Goal: Information Seeking & Learning: Learn about a topic

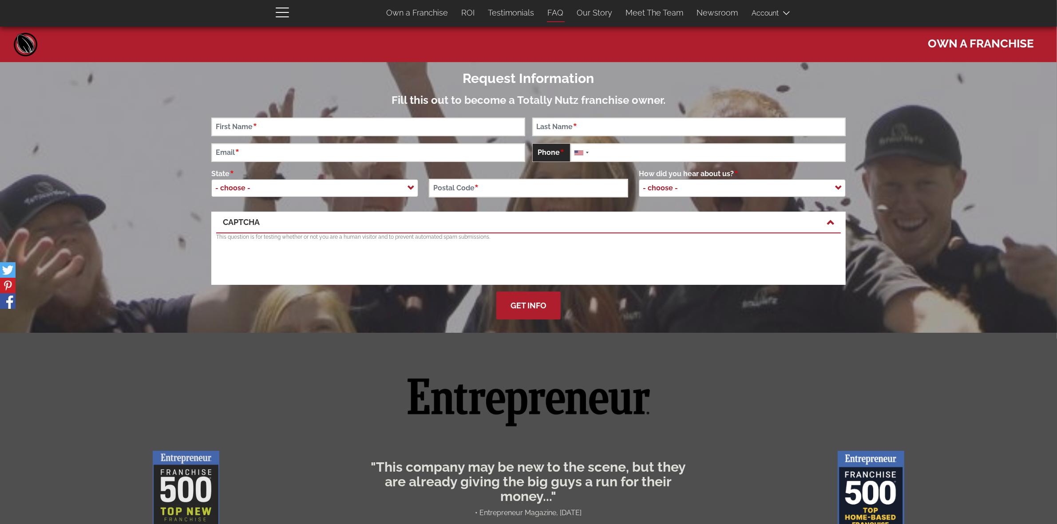
click at [553, 12] on link "FAQ" at bounding box center [555, 13] width 29 height 19
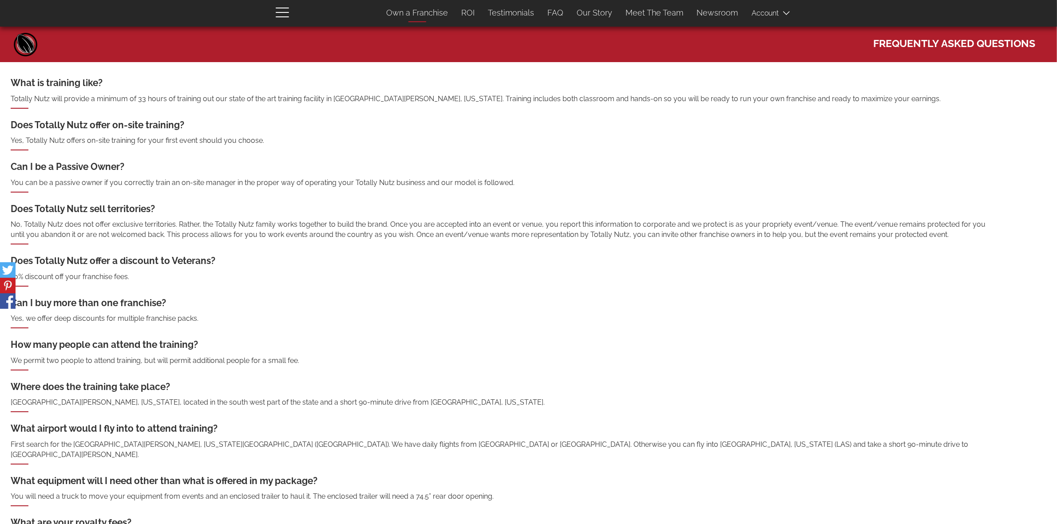
click at [409, 14] on link "Own a Franchise" at bounding box center [417, 13] width 75 height 19
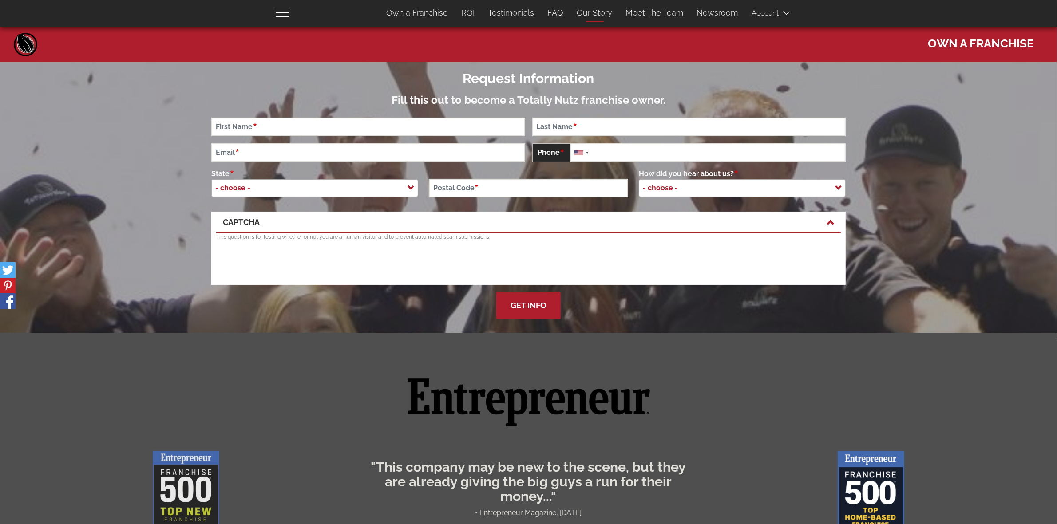
click at [596, 12] on link "Our Story" at bounding box center [594, 13] width 49 height 19
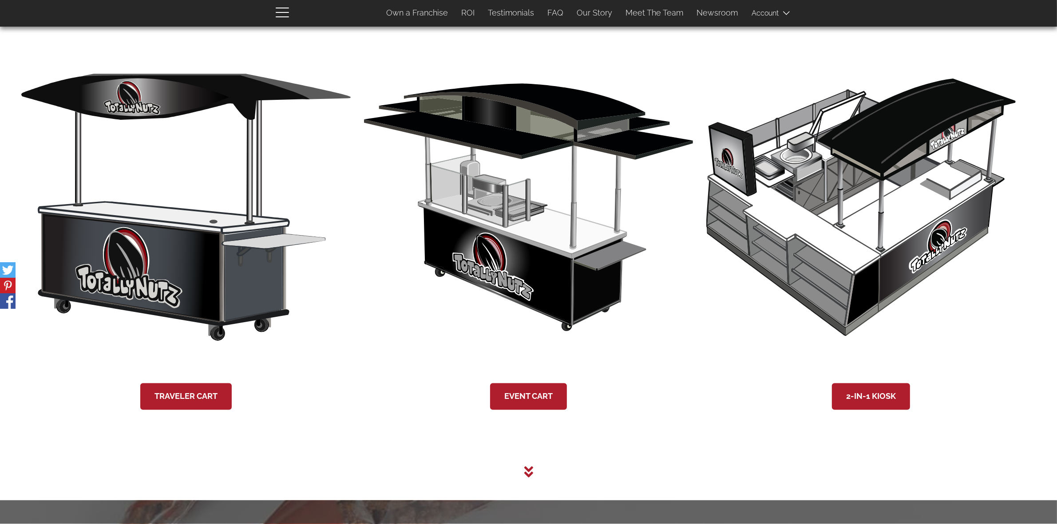
scroll to position [2499, 0]
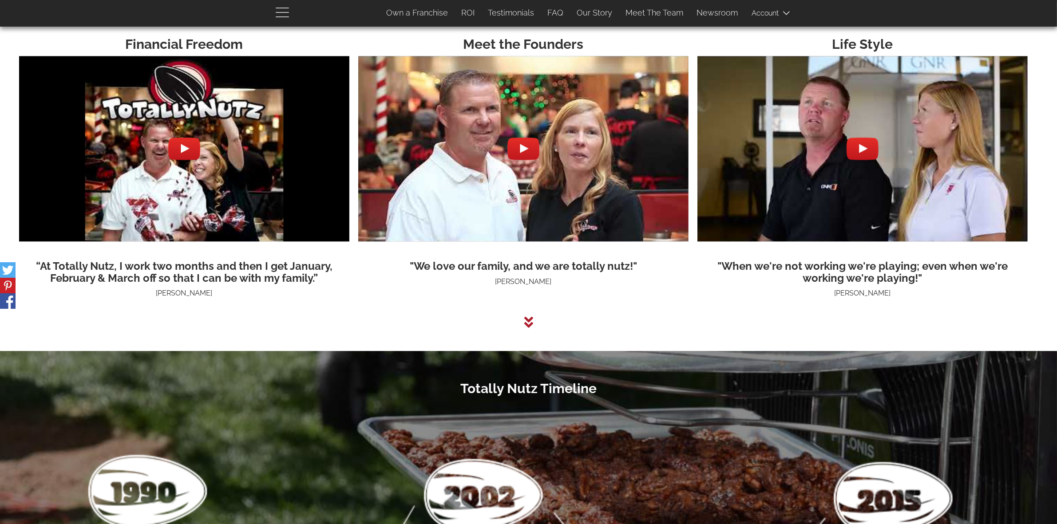
click at [276, 9] on span "button" at bounding box center [285, 12] width 18 height 11
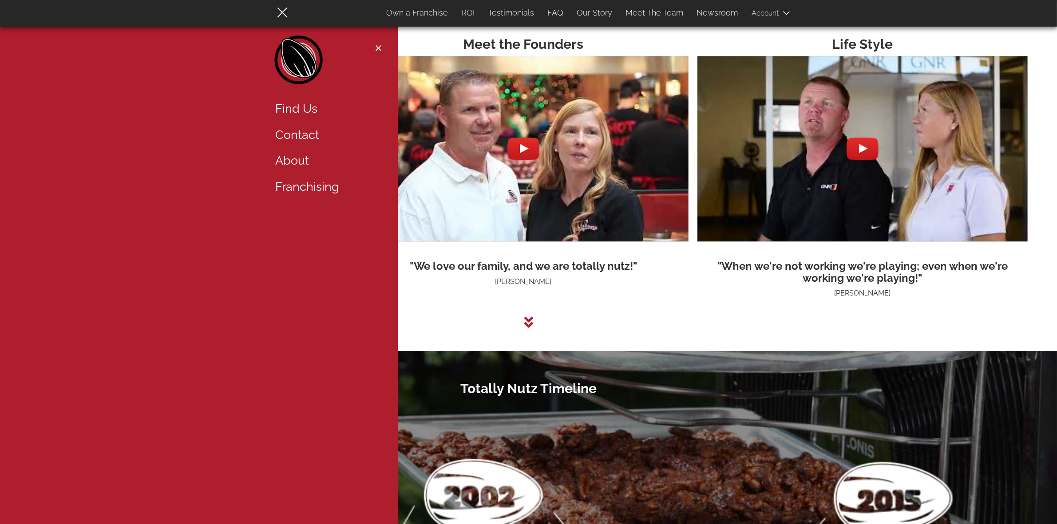
click at [311, 156] on link "About" at bounding box center [326, 161] width 115 height 26
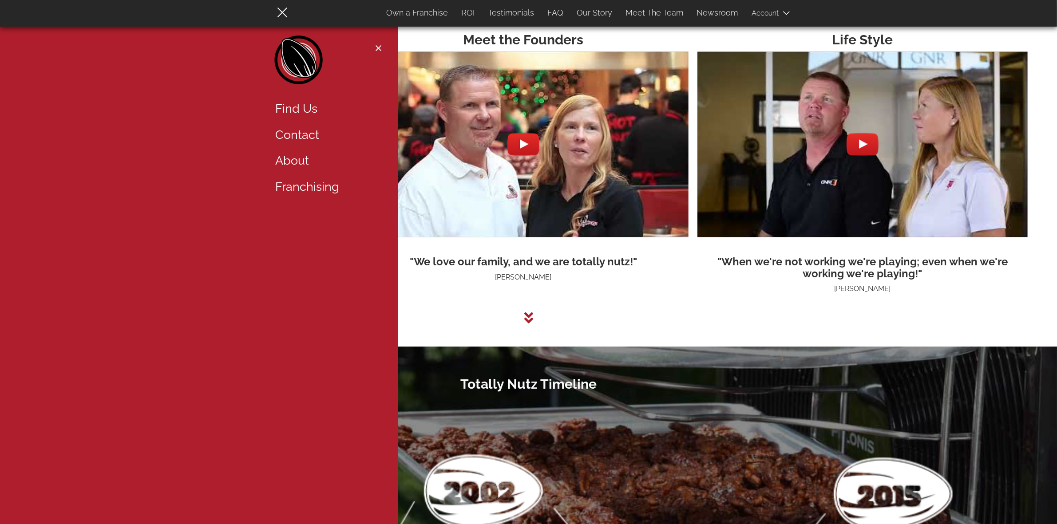
click at [304, 158] on link "About" at bounding box center [326, 161] width 115 height 26
click at [382, 46] on button "Close navigation" at bounding box center [378, 47] width 11 height 7
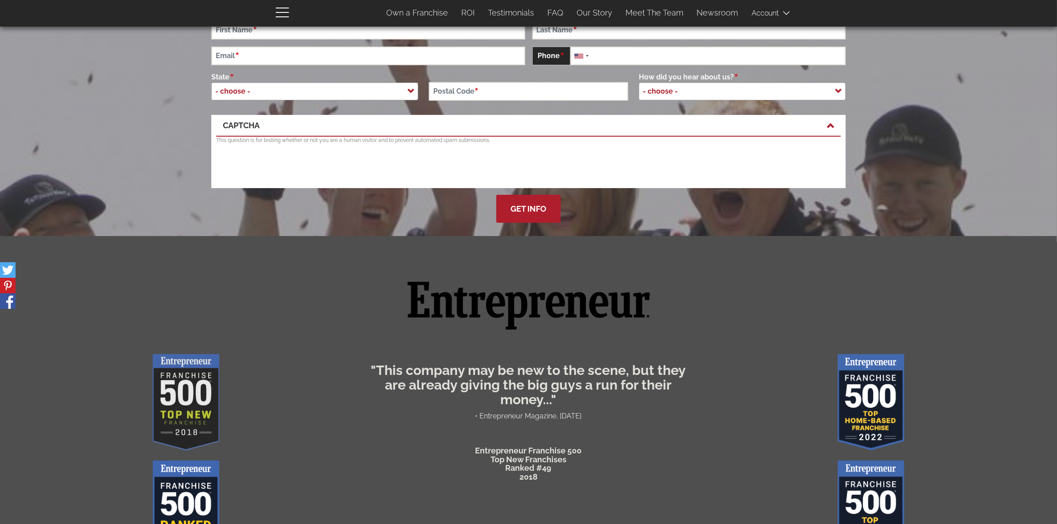
scroll to position [0, 0]
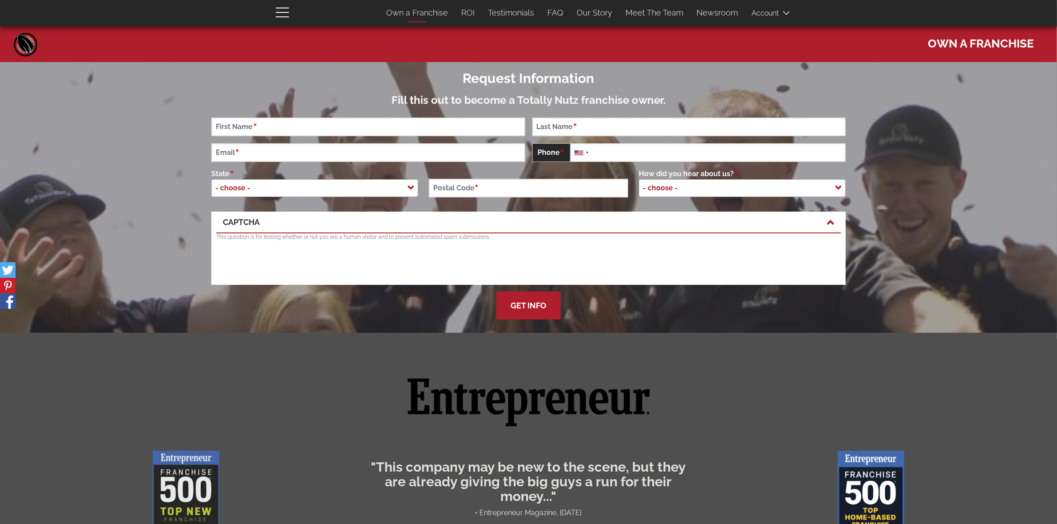
click at [420, 12] on link "Own a Franchise" at bounding box center [417, 13] width 75 height 19
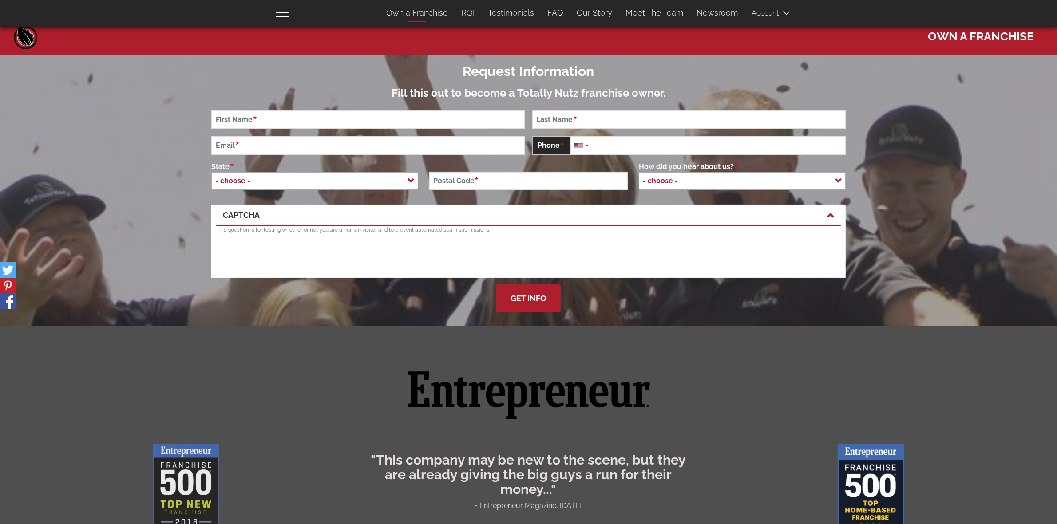
scroll to position [58, 0]
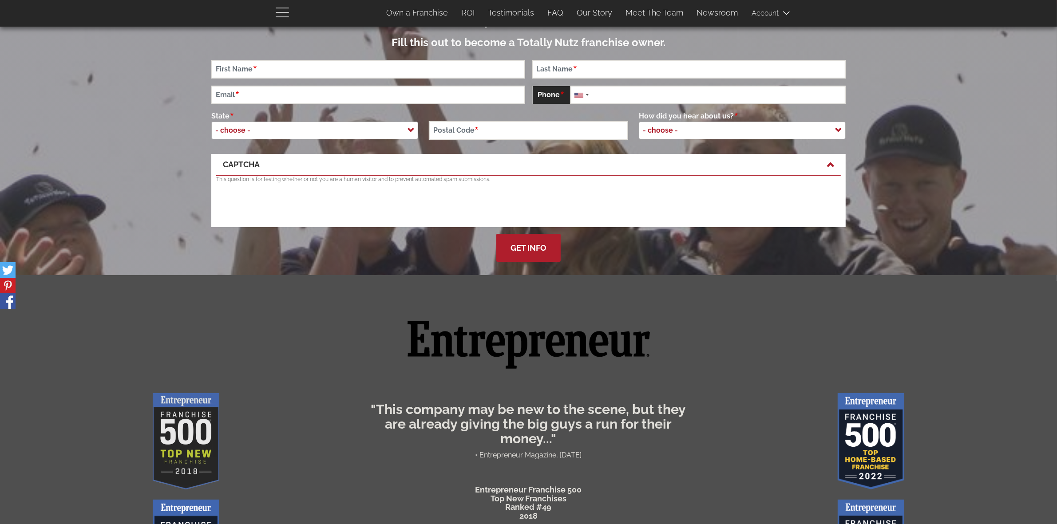
click at [288, 16] on span "button" at bounding box center [282, 16] width 13 height 1
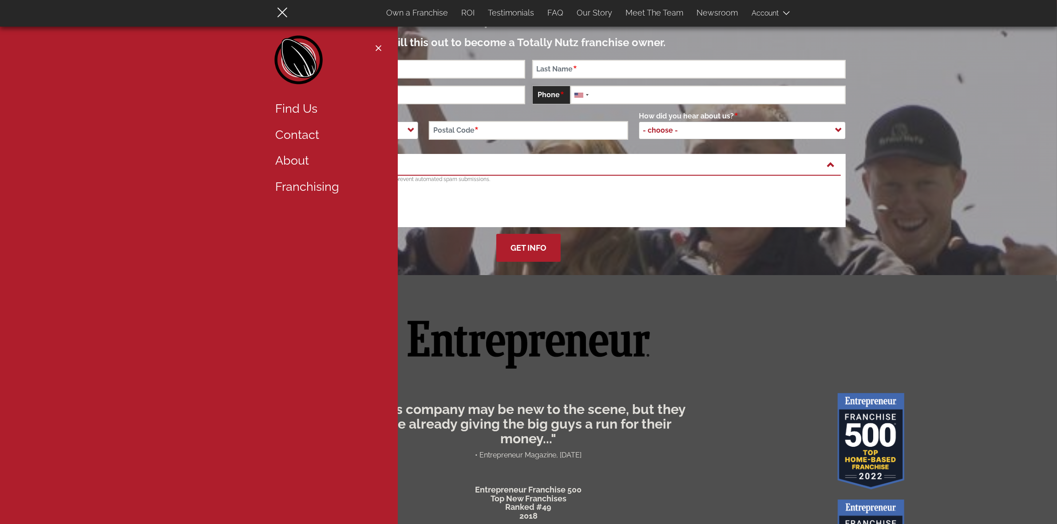
click at [307, 125] on link "Contact" at bounding box center [326, 135] width 115 height 26
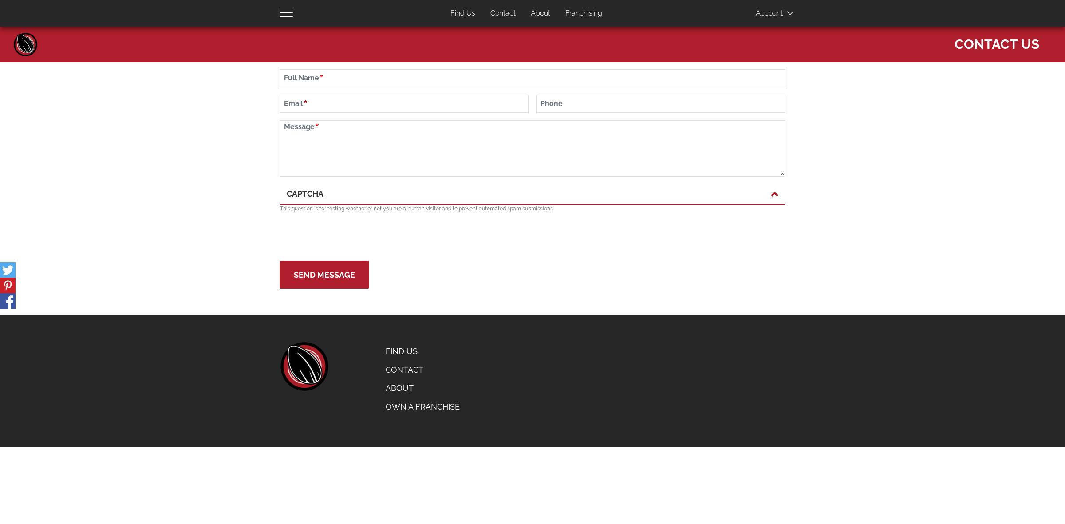
click at [542, 14] on link "About" at bounding box center [540, 13] width 33 height 17
